Goal: Information Seeking & Learning: Learn about a topic

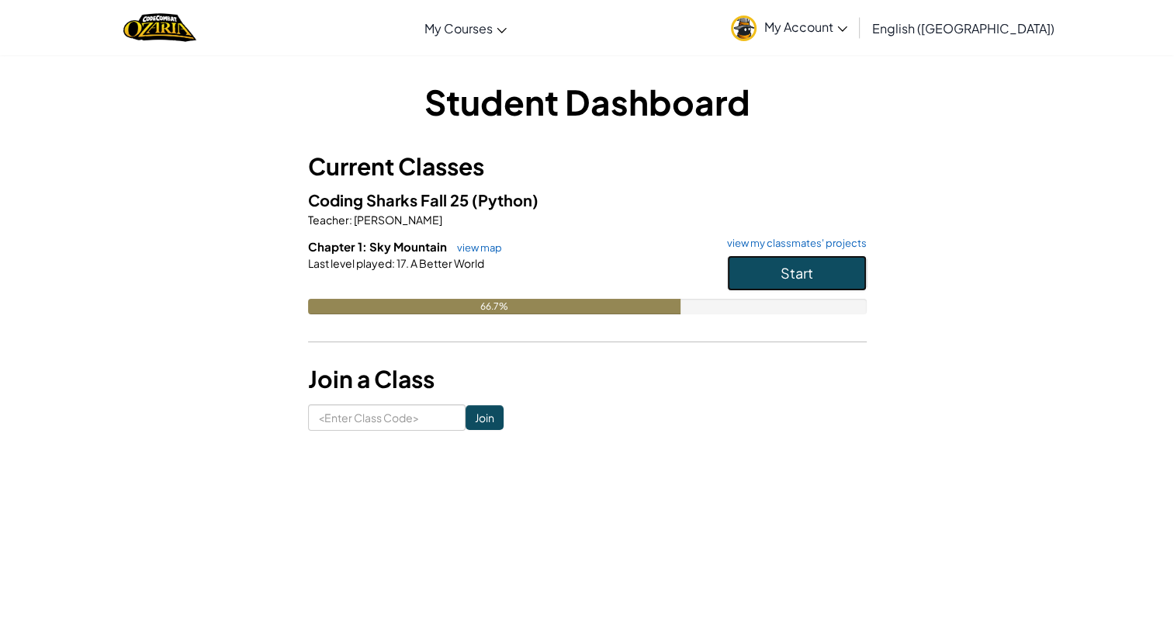
click at [757, 266] on button "Start" at bounding box center [797, 273] width 140 height 36
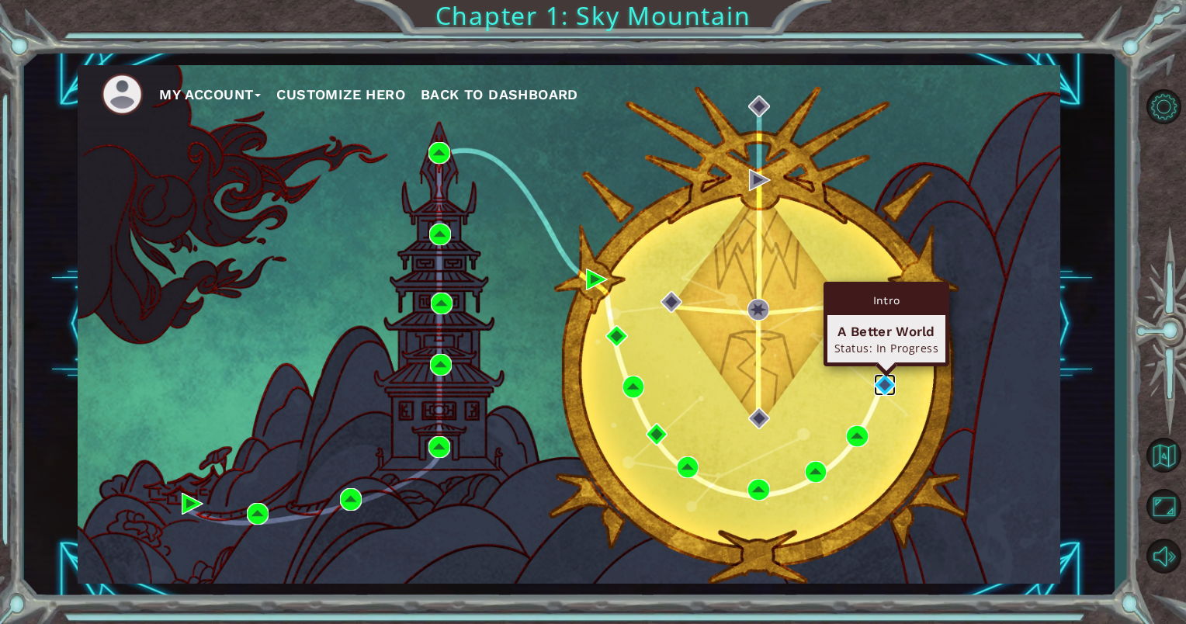
click at [881, 386] on img at bounding box center [885, 385] width 22 height 22
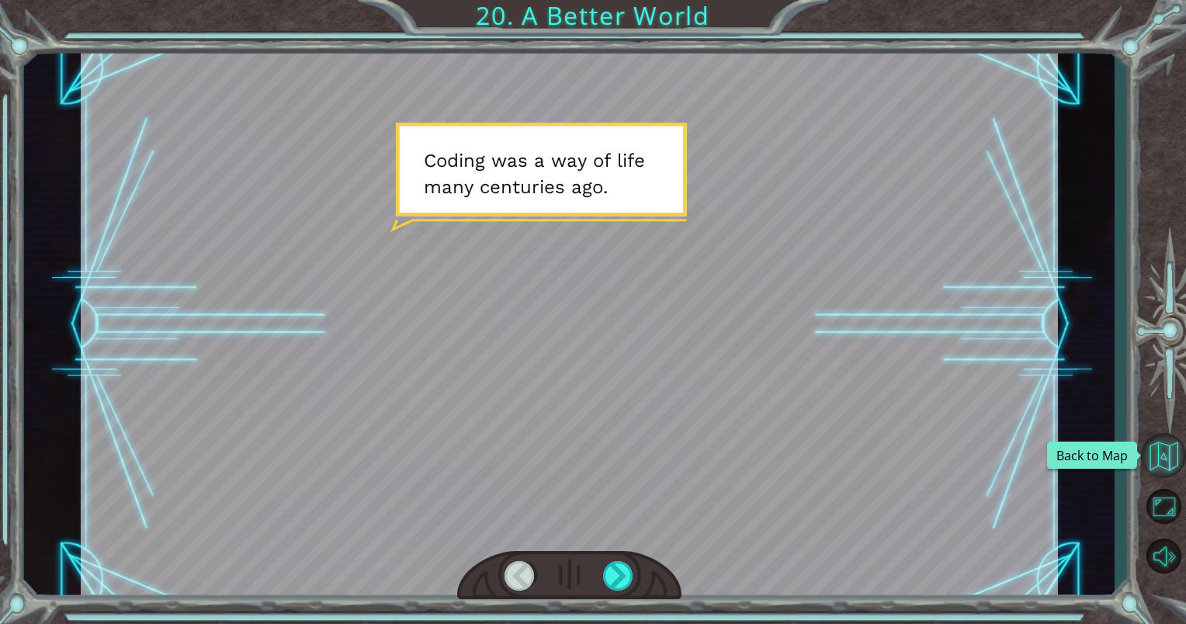
click at [1160, 466] on button "Back to Map" at bounding box center [1163, 455] width 45 height 45
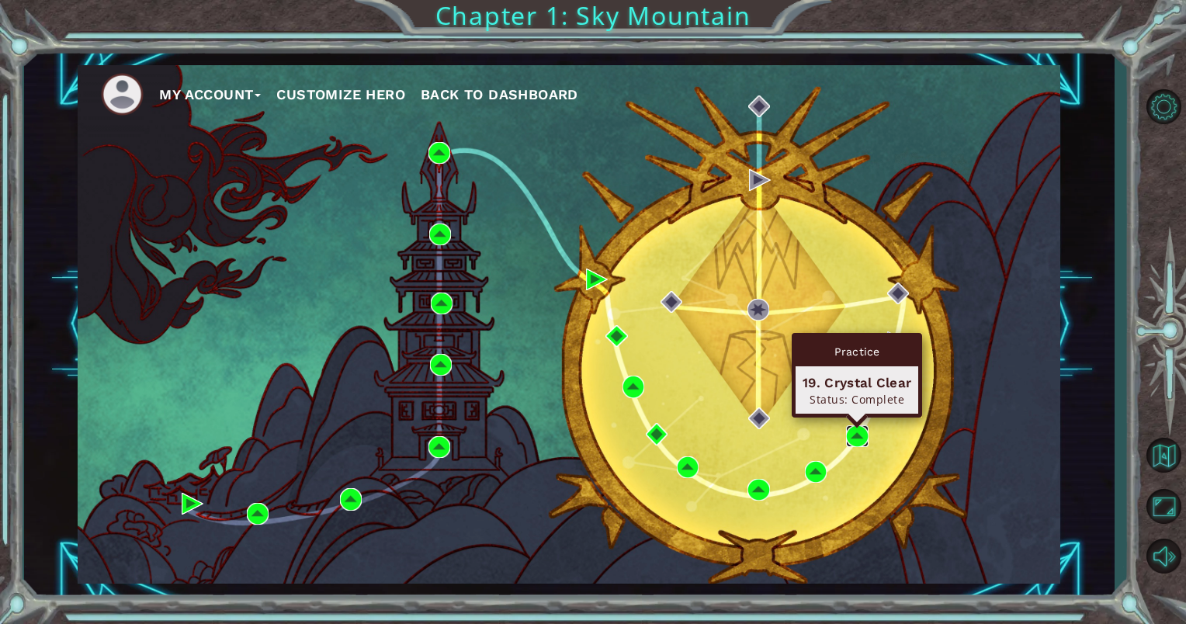
click at [854, 436] on img at bounding box center [857, 436] width 22 height 22
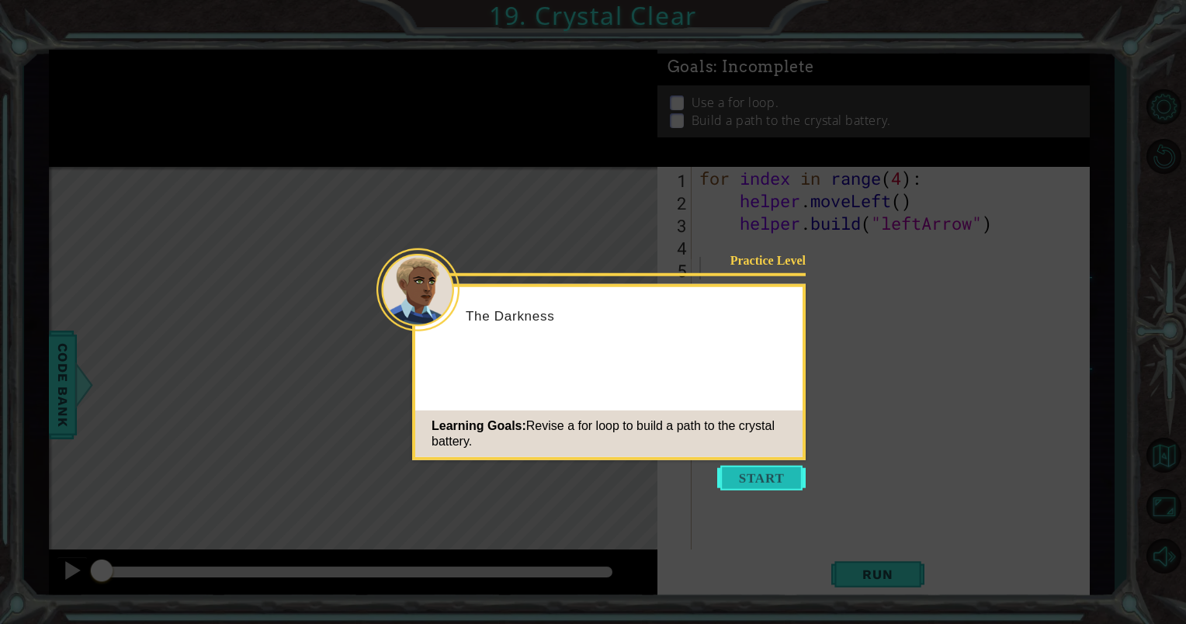
click at [790, 474] on button "Start" at bounding box center [761, 478] width 88 height 25
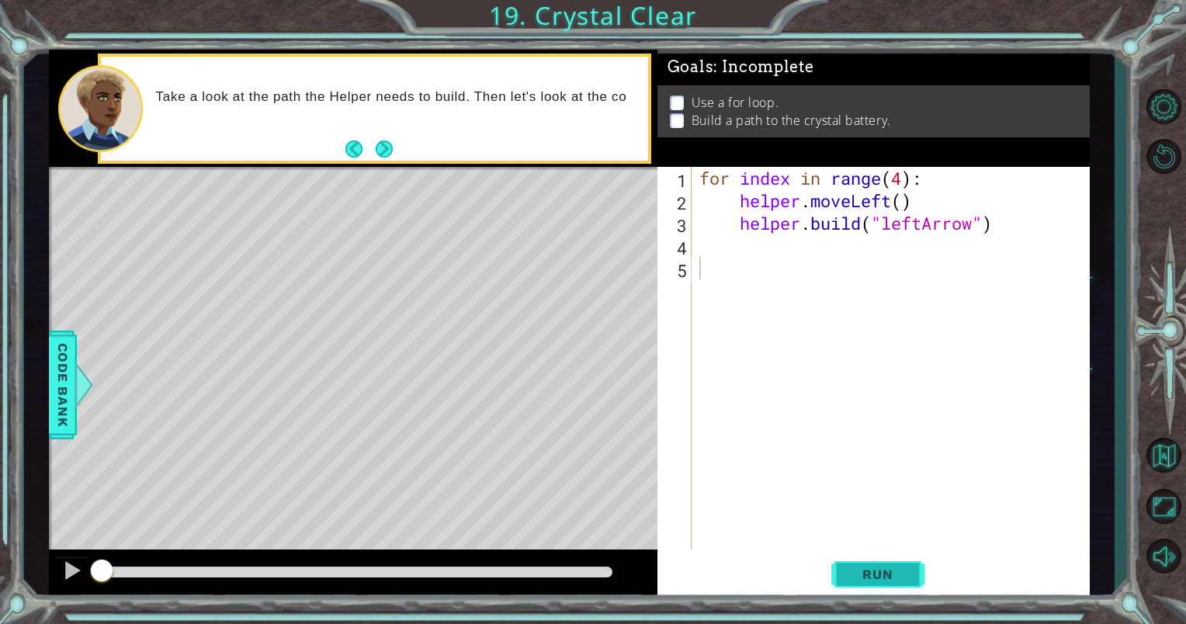
click at [869, 573] on span "Run" at bounding box center [877, 574] width 61 height 16
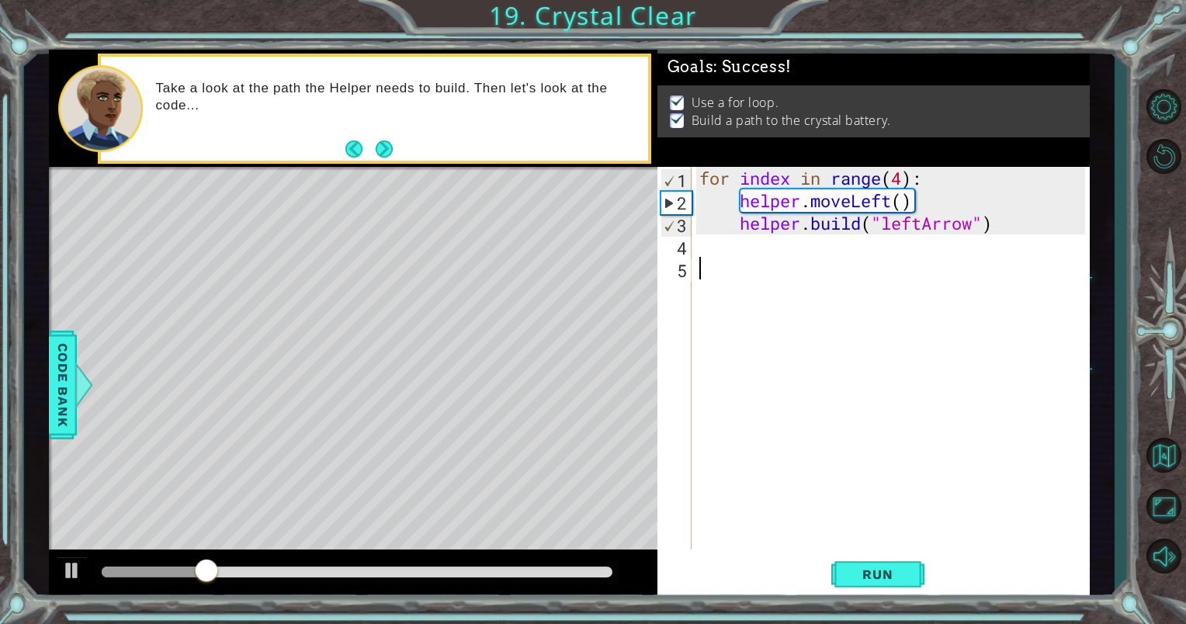
click at [582, 571] on div at bounding box center [357, 571] width 511 height 11
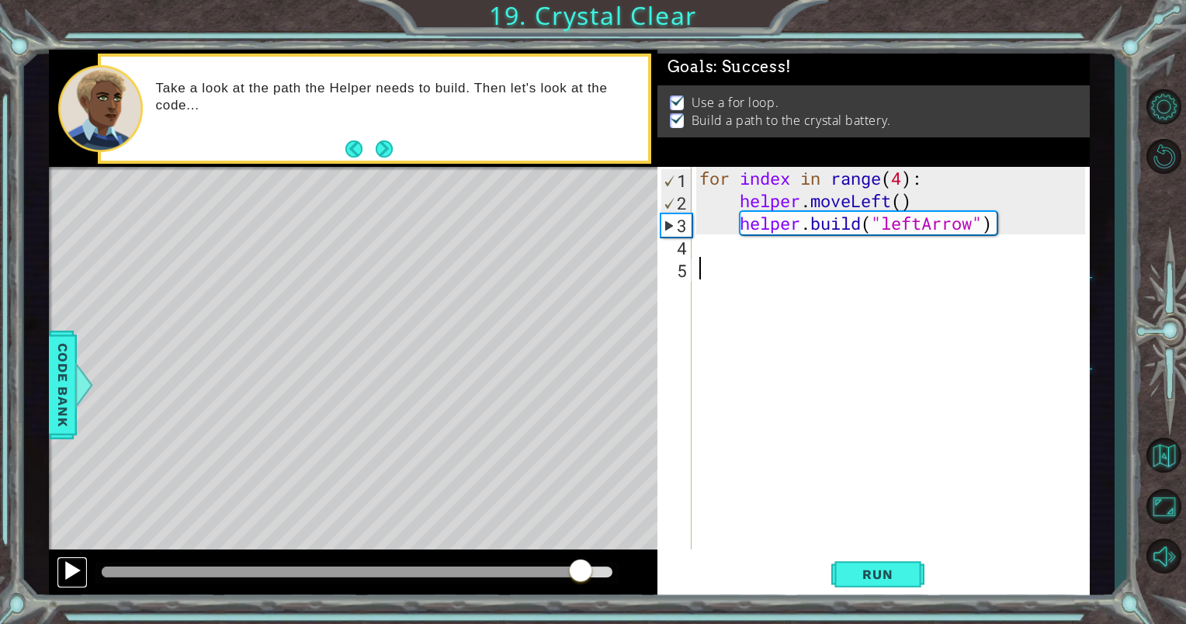
click at [71, 574] on div at bounding box center [72, 570] width 20 height 20
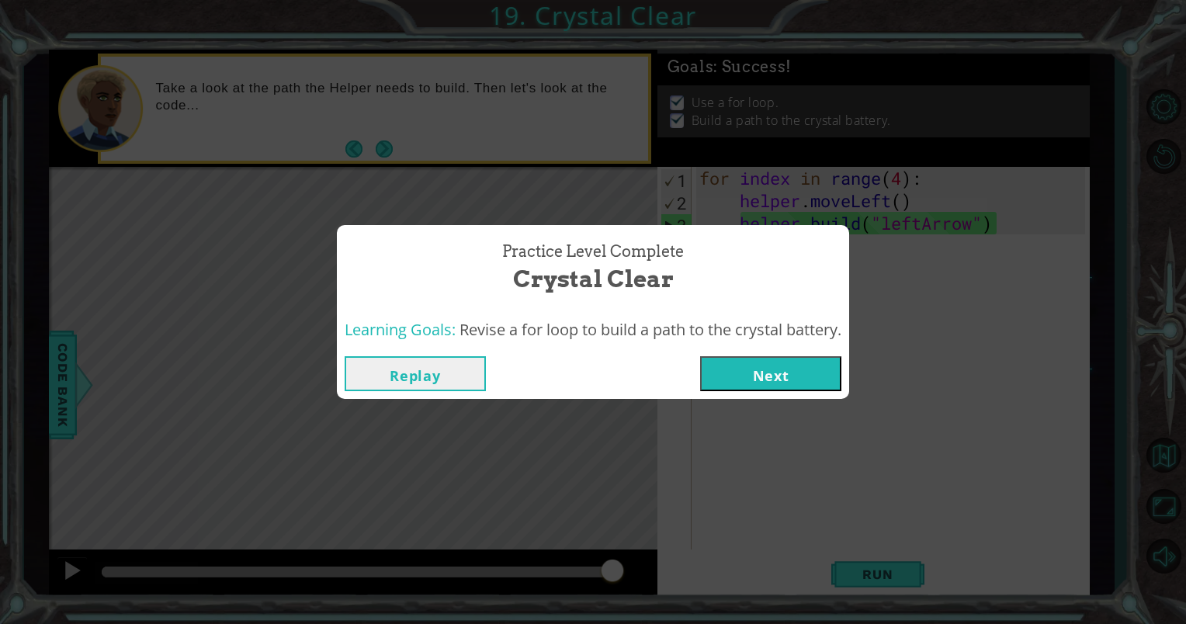
click at [790, 379] on button "Next" at bounding box center [770, 373] width 141 height 35
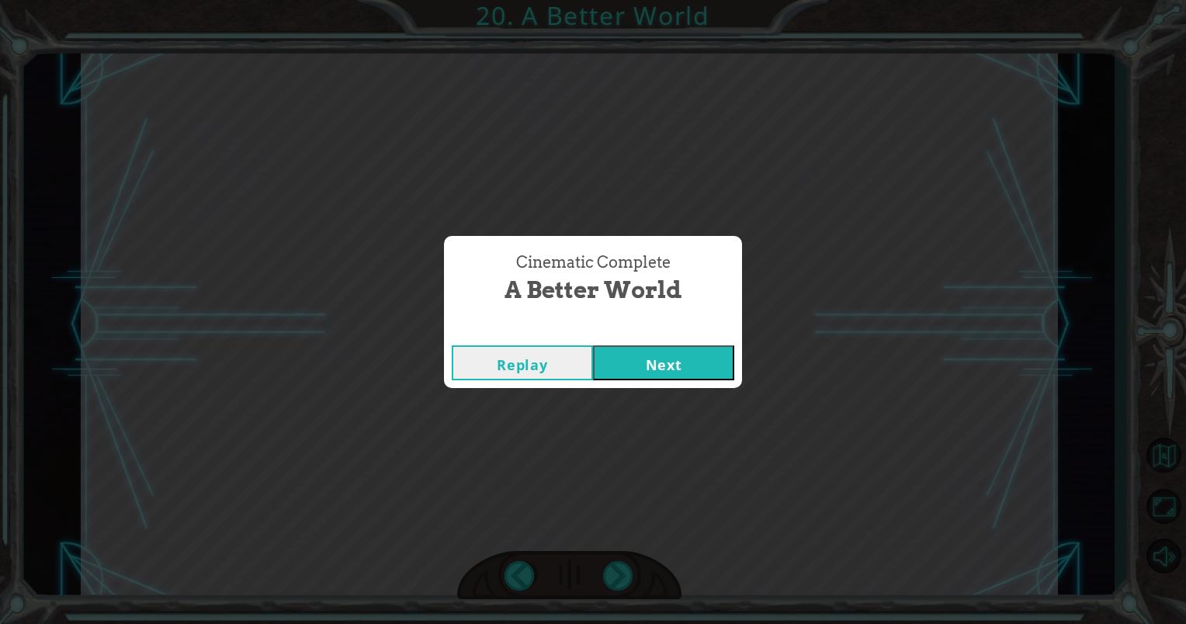
click at [667, 372] on button "Next" at bounding box center [663, 362] width 141 height 35
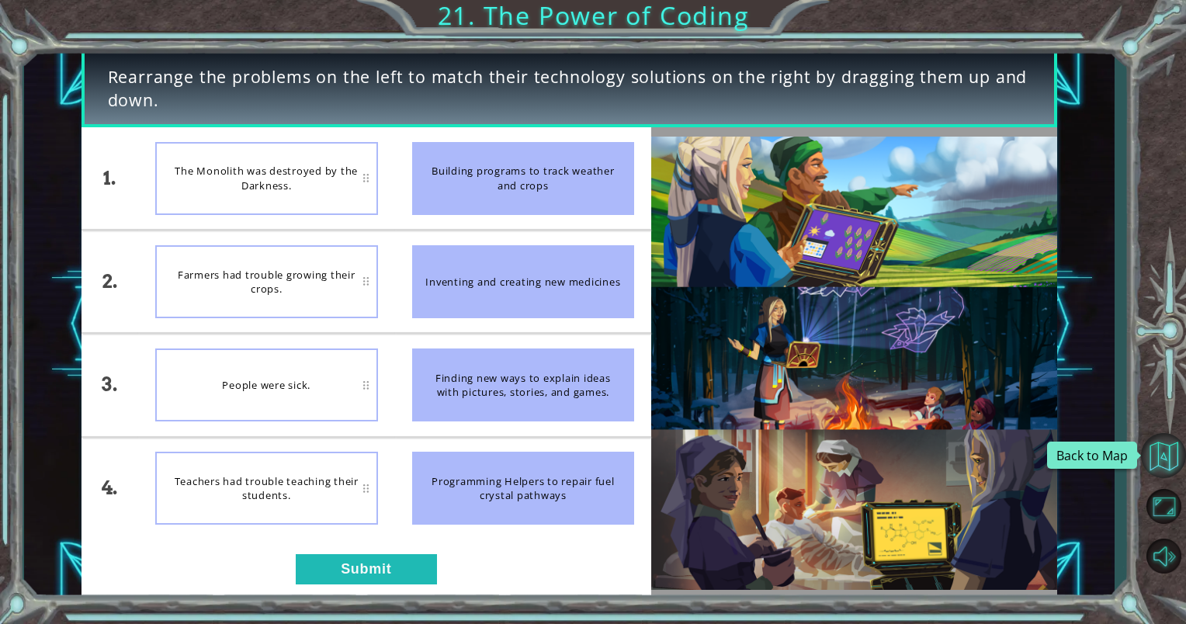
click at [1168, 446] on button "Back to Map" at bounding box center [1163, 455] width 45 height 45
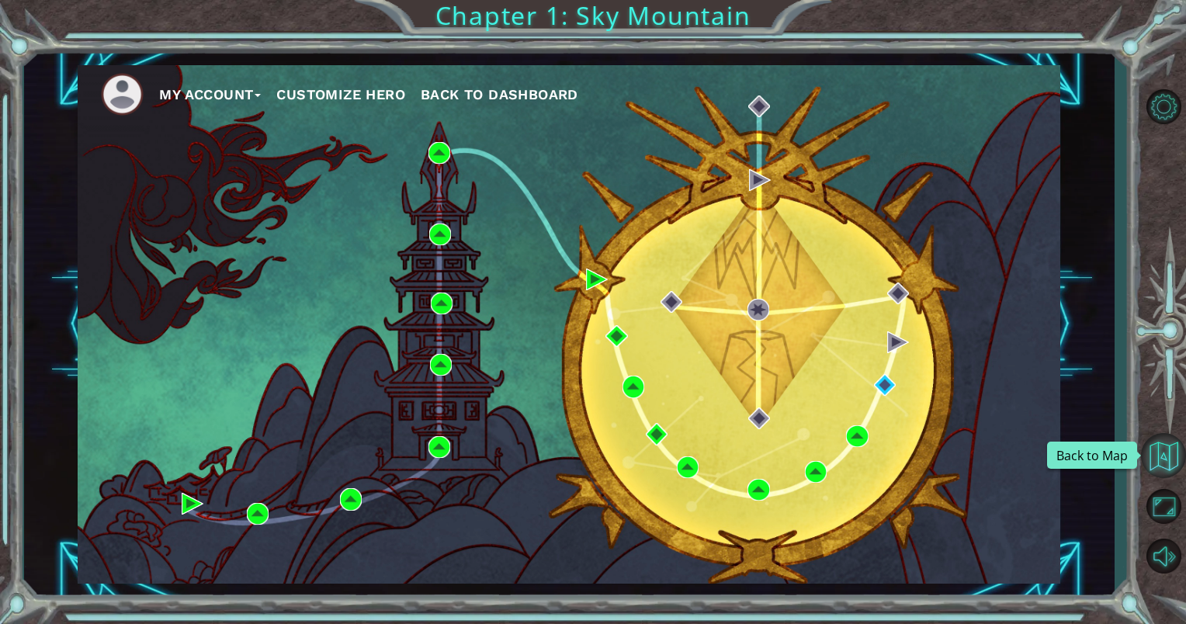
click at [1163, 466] on button "Back to Map" at bounding box center [1163, 455] width 45 height 45
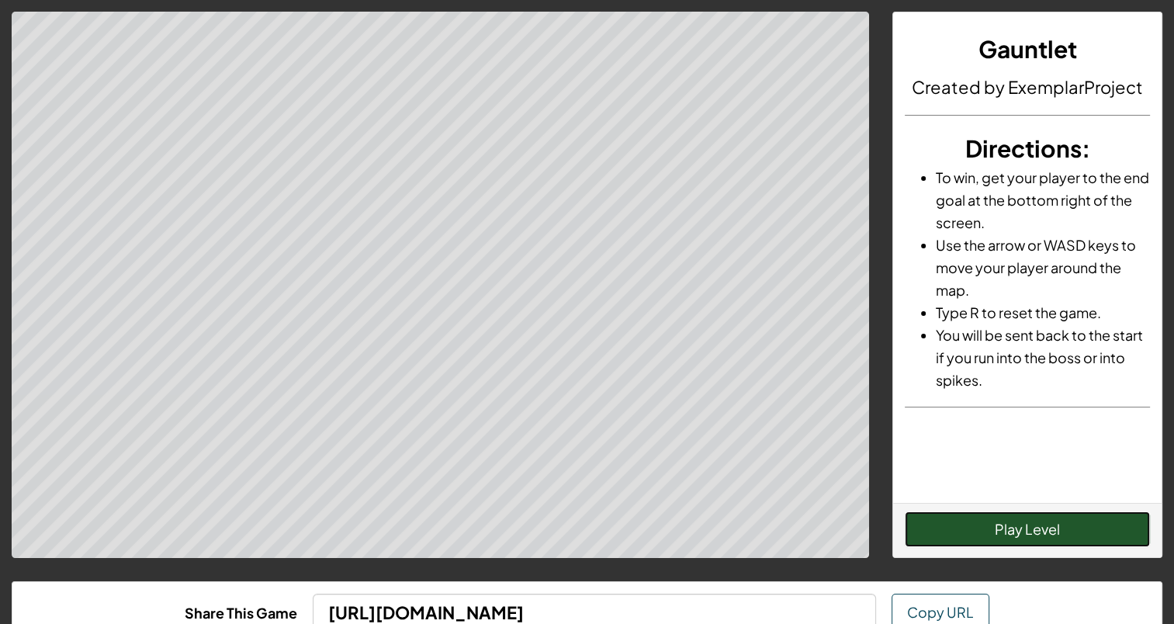
click at [1047, 528] on button "Play Level" at bounding box center [1027, 529] width 245 height 36
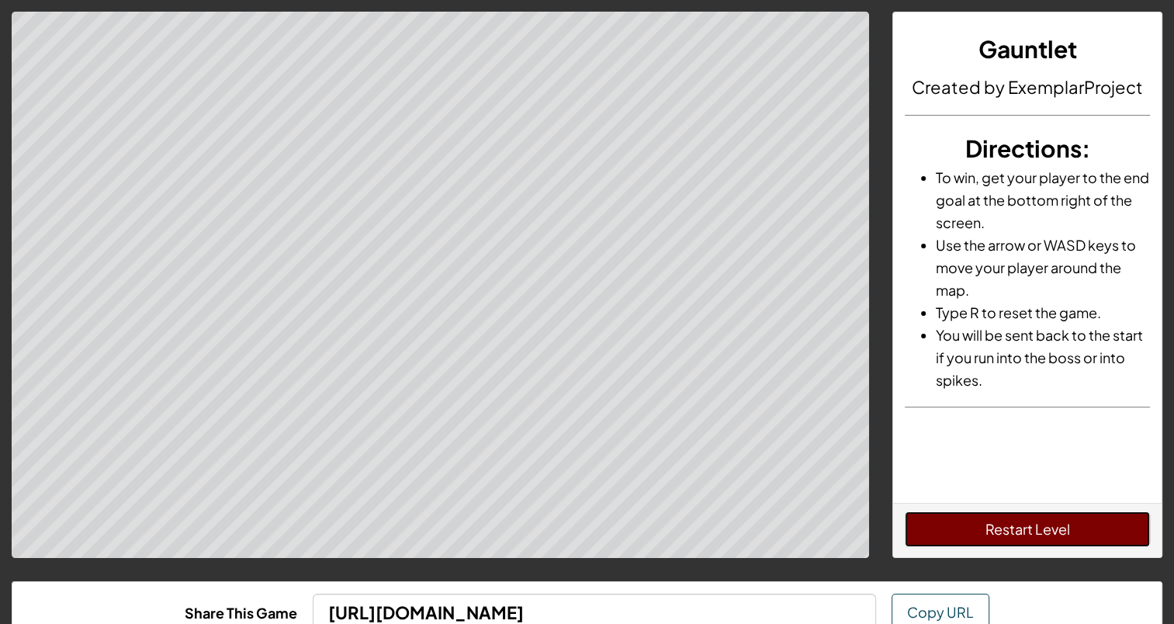
click at [1093, 532] on button "Restart Level" at bounding box center [1027, 529] width 245 height 36
